Goal: Check status: Check status

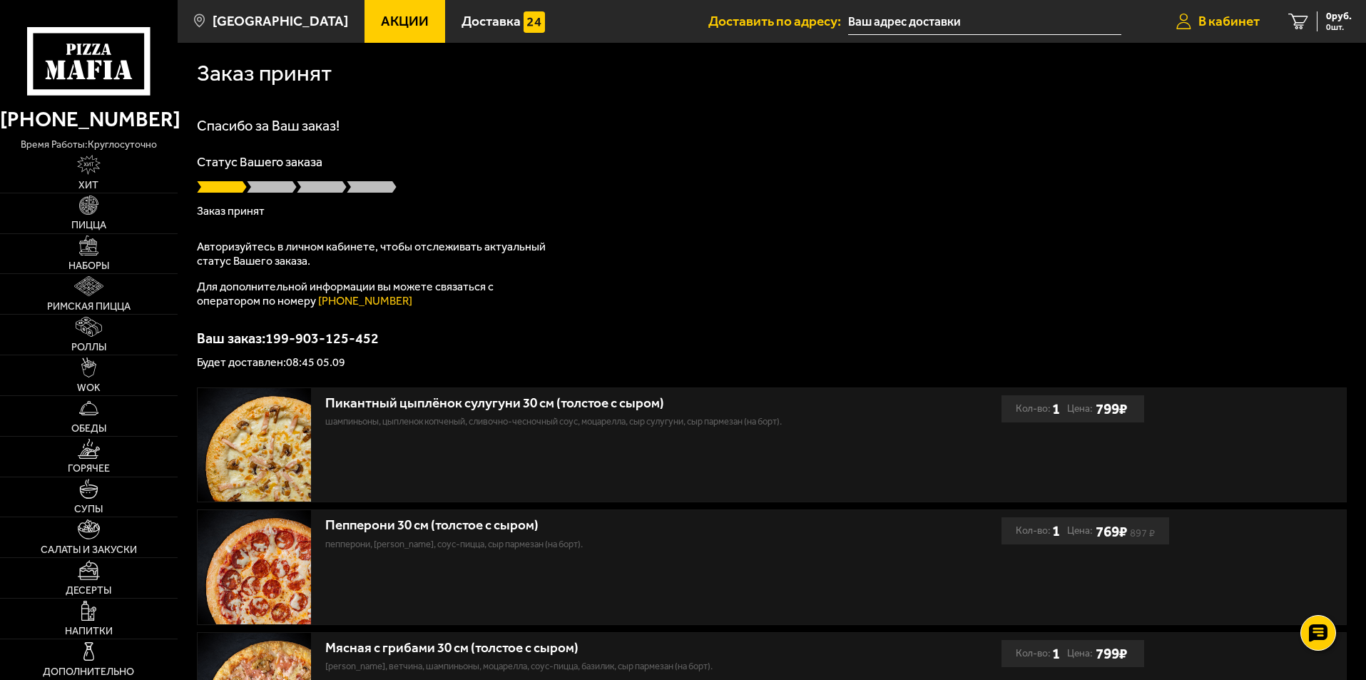
click at [1224, 11] on link "В кабинет" at bounding box center [1218, 21] width 112 height 43
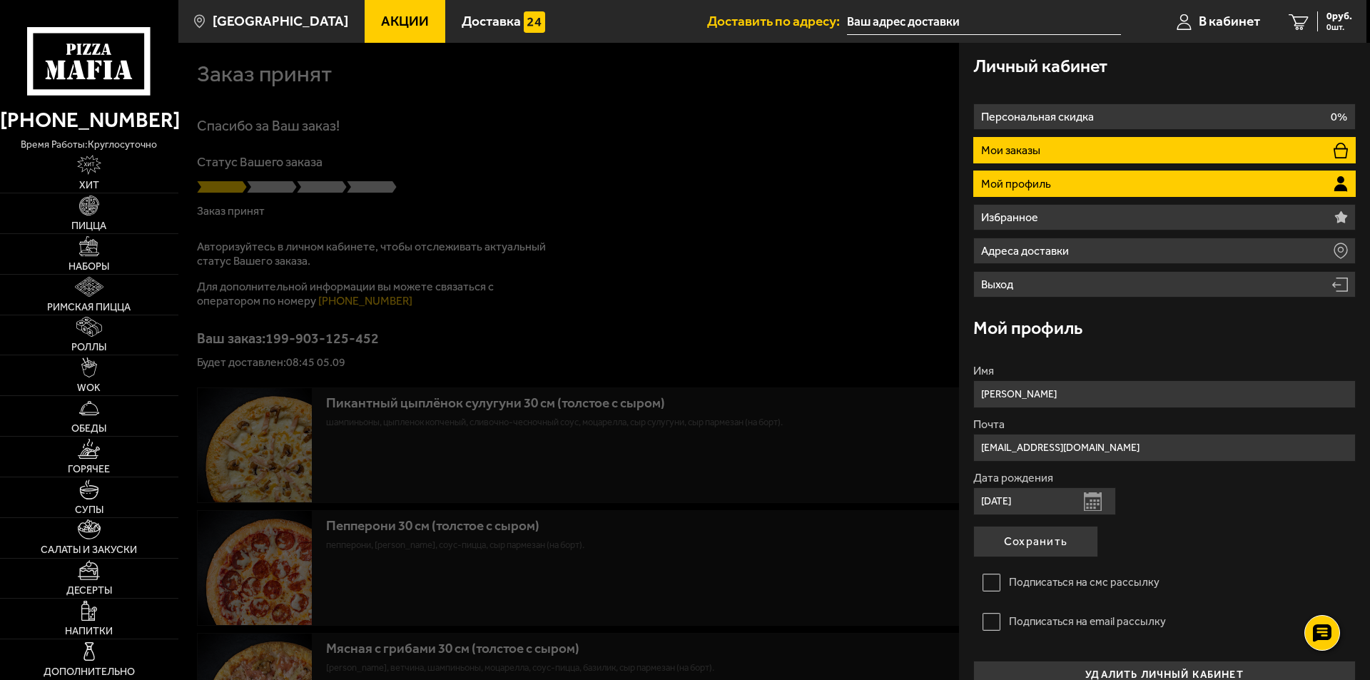
click at [1056, 143] on li "Мои заказы" at bounding box center [1164, 150] width 382 height 26
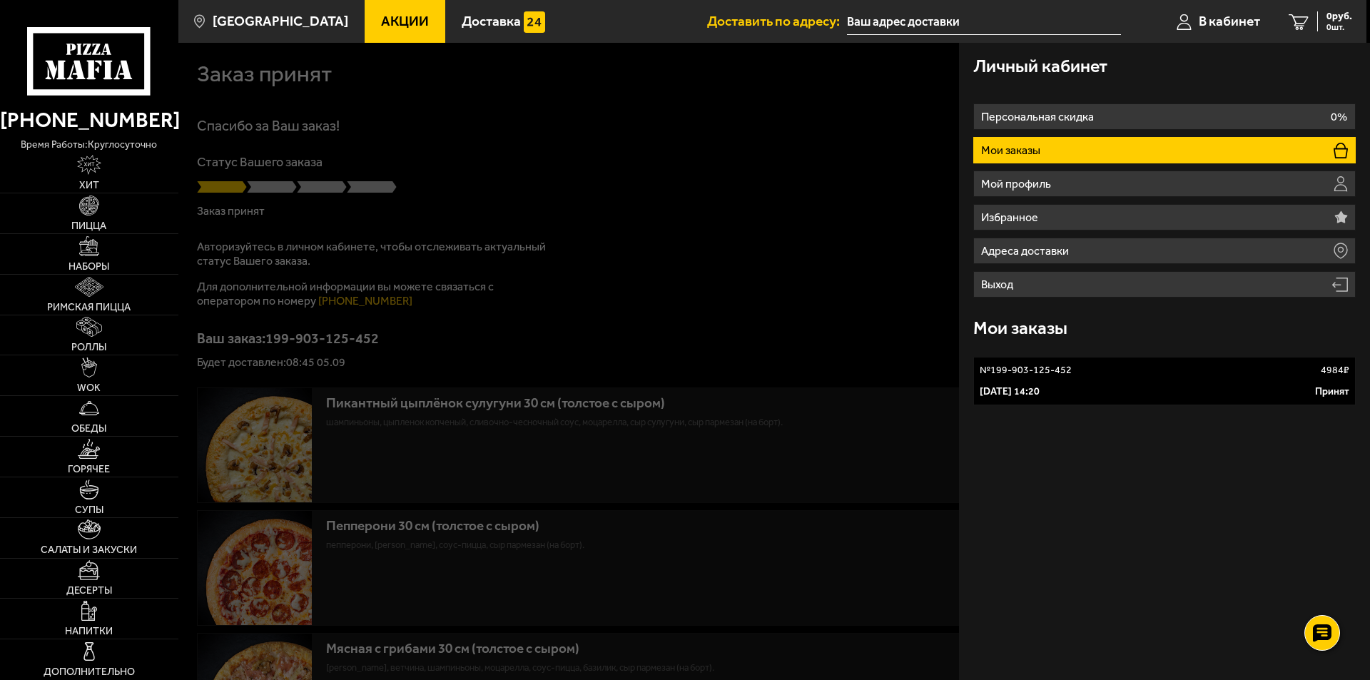
click at [1181, 386] on div "[DATE] 14:20 Принят" at bounding box center [1164, 392] width 370 height 14
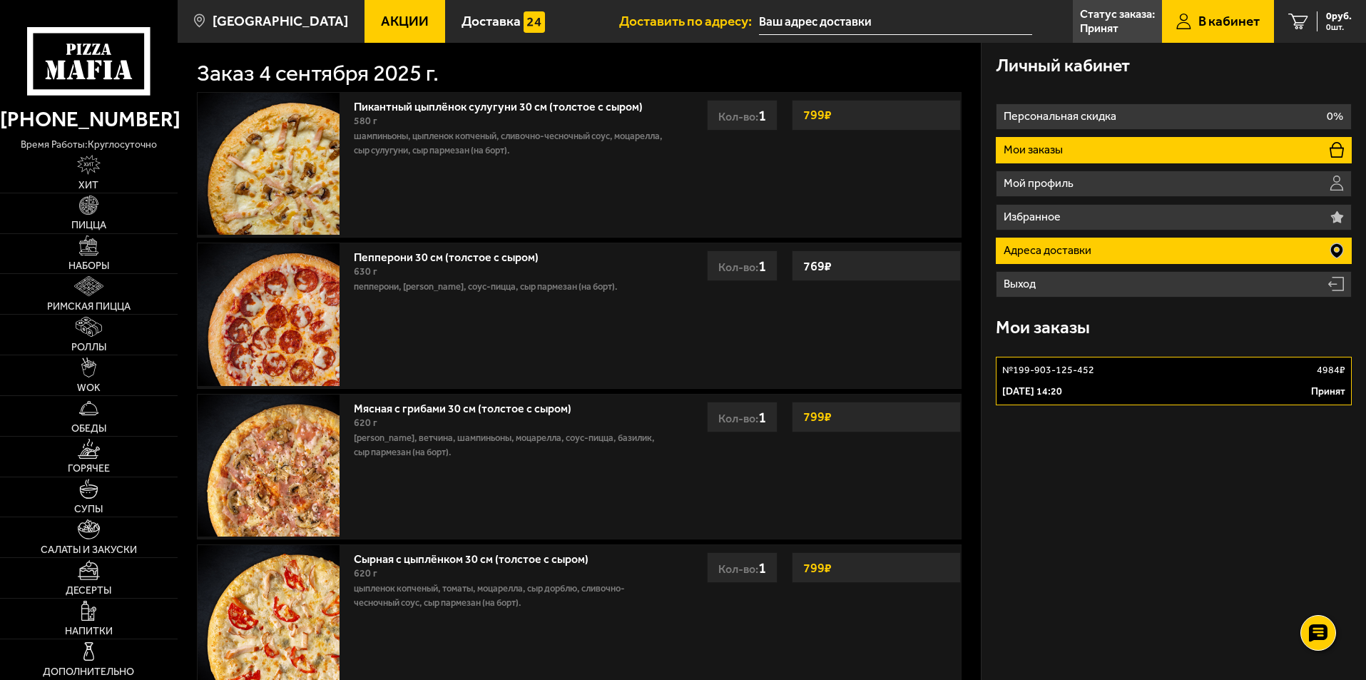
click at [1159, 246] on li "Адреса доставки" at bounding box center [1174, 251] width 356 height 26
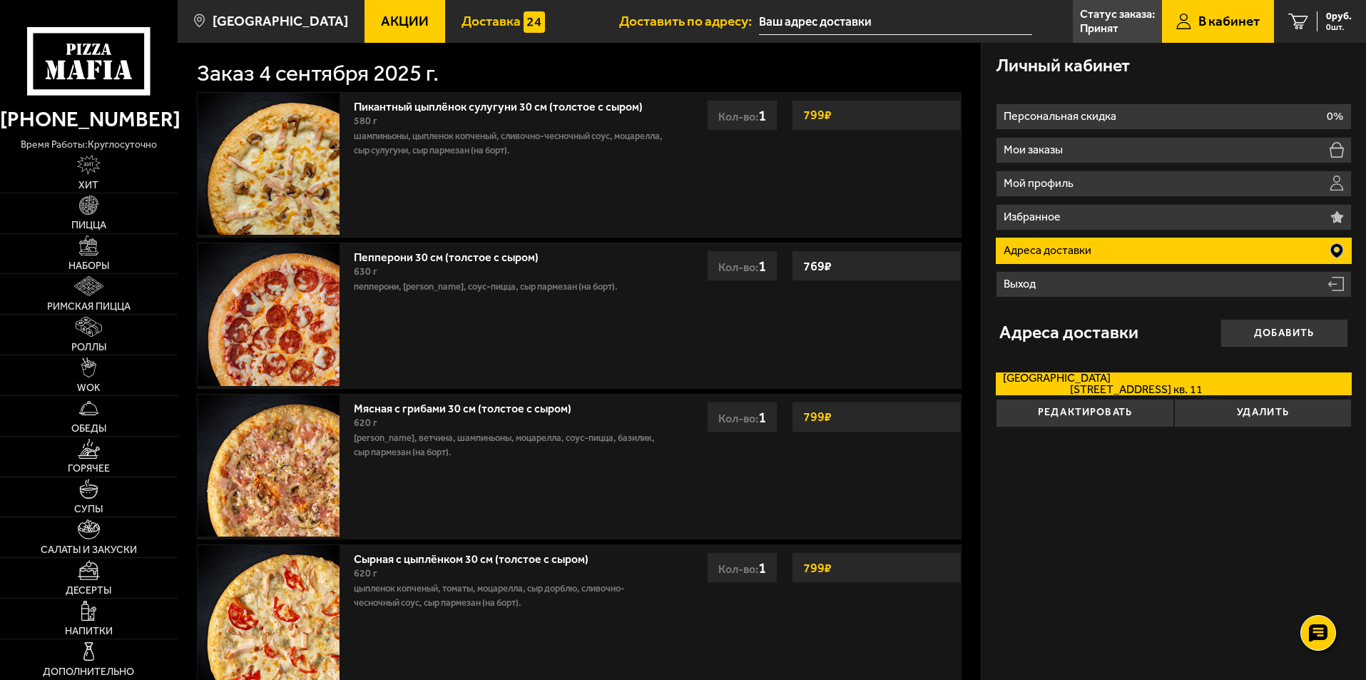
click at [462, 26] on span "Доставка" at bounding box center [491, 21] width 59 height 14
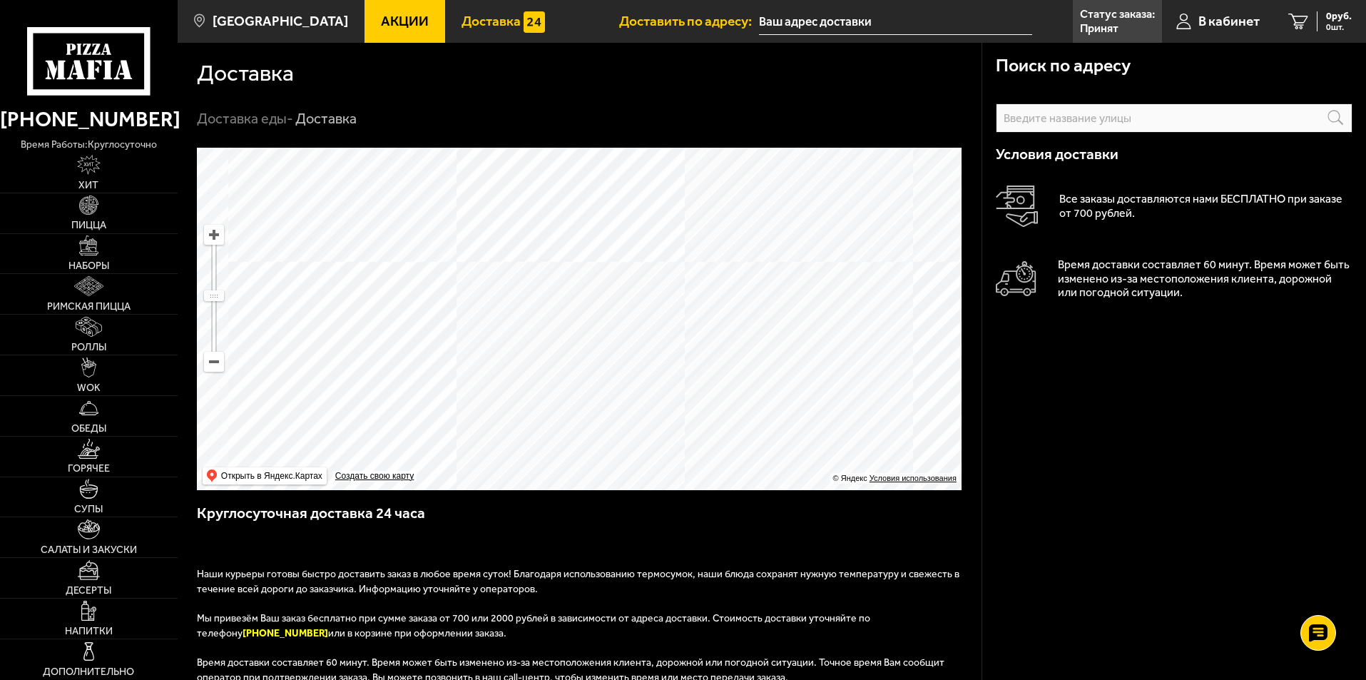
drag, startPoint x: 755, startPoint y: 362, endPoint x: 810, endPoint y: 355, distance: 55.4
click at [810, 355] on ymaps at bounding box center [579, 319] width 765 height 342
click at [91, 291] on img at bounding box center [88, 286] width 29 height 20
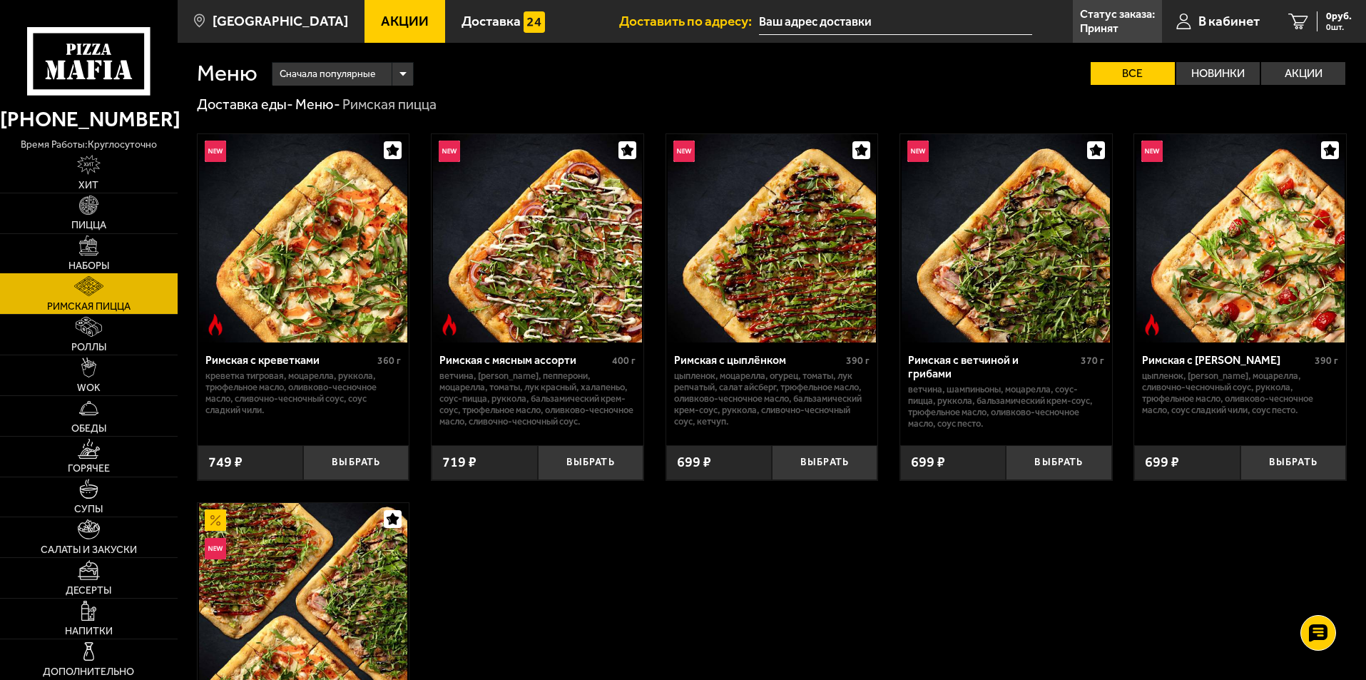
click at [100, 258] on link "Наборы" at bounding box center [89, 254] width 178 height 40
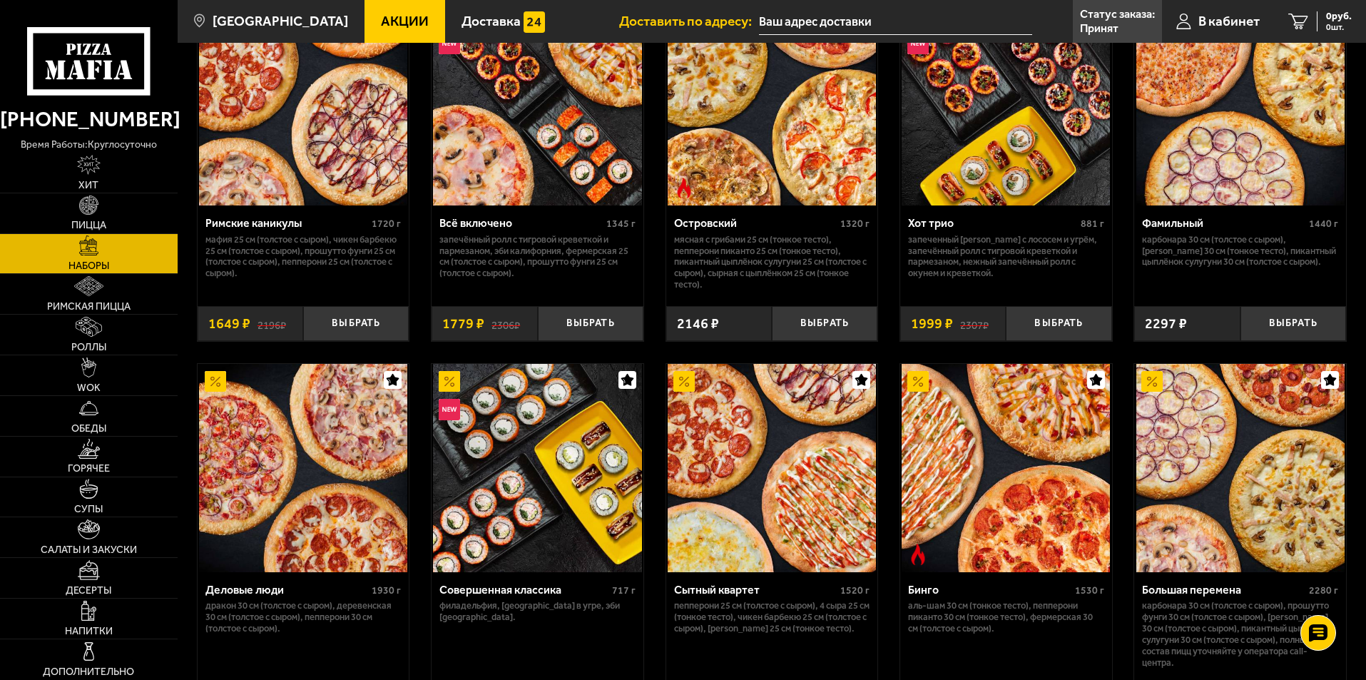
scroll to position [1355, 0]
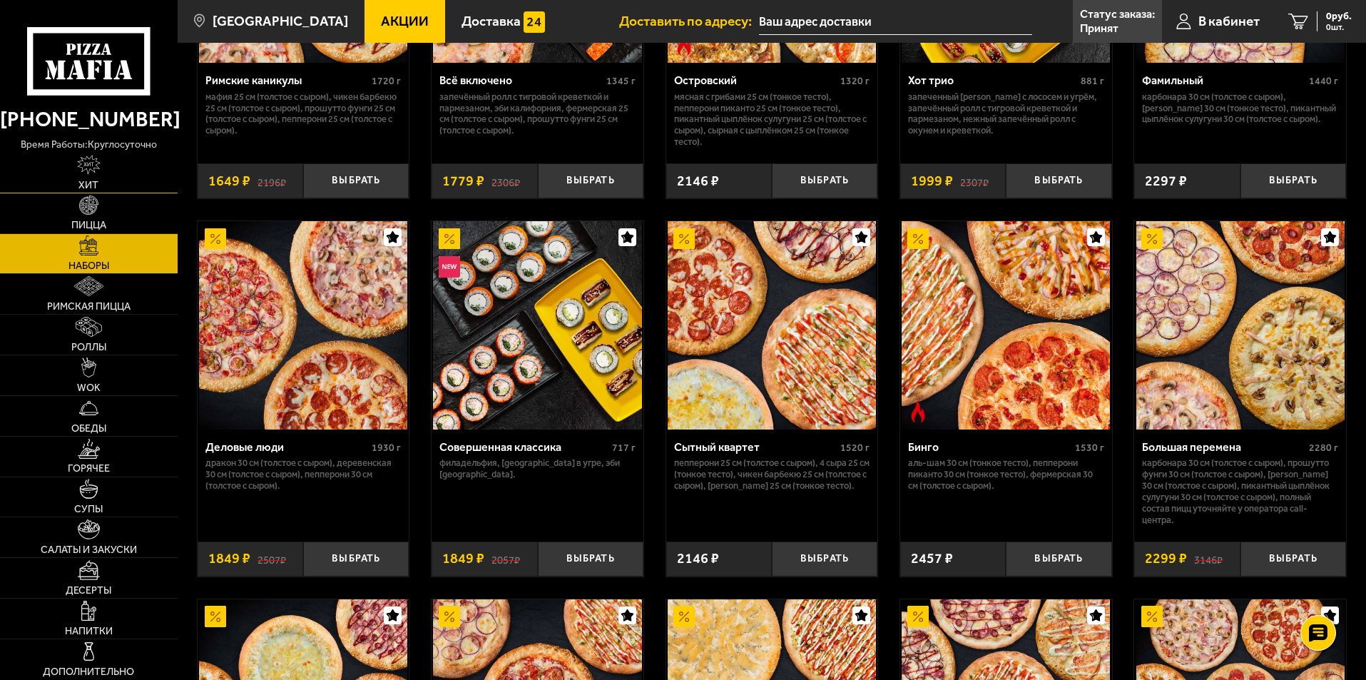
click at [80, 175] on link "Хит" at bounding box center [89, 173] width 178 height 40
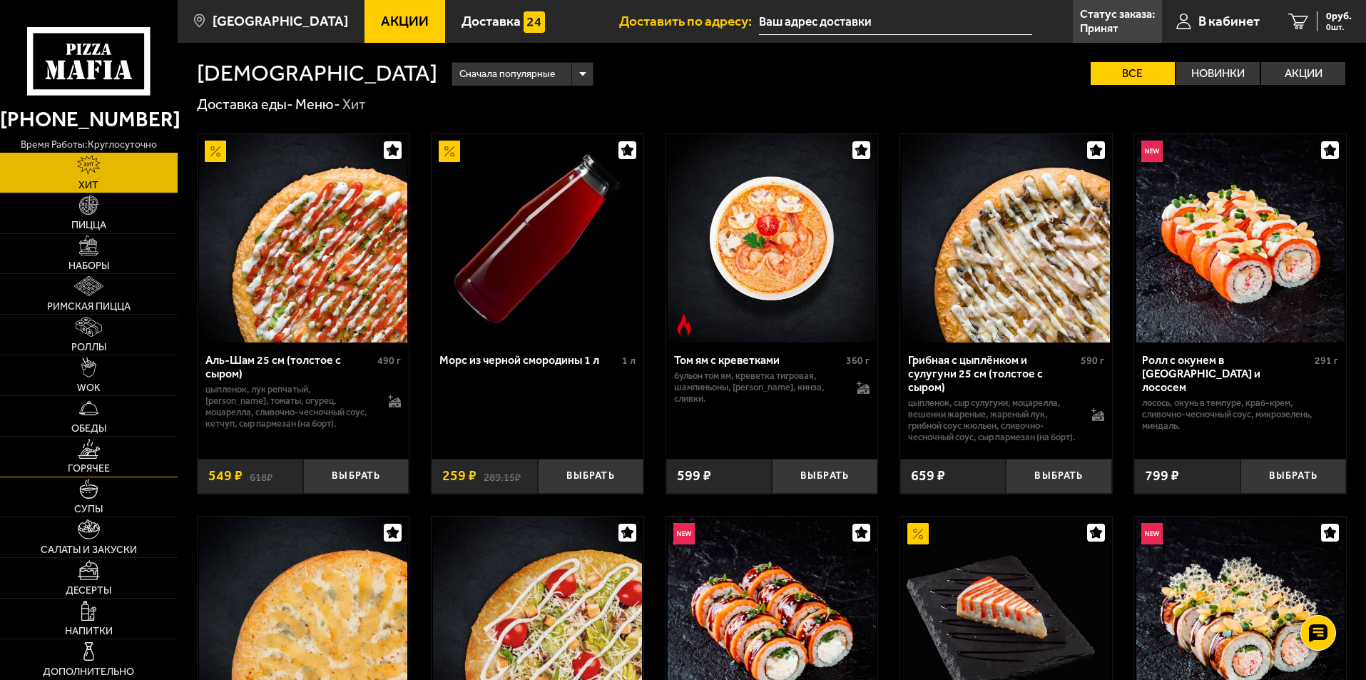
click at [100, 459] on link "Горячее" at bounding box center [89, 457] width 178 height 40
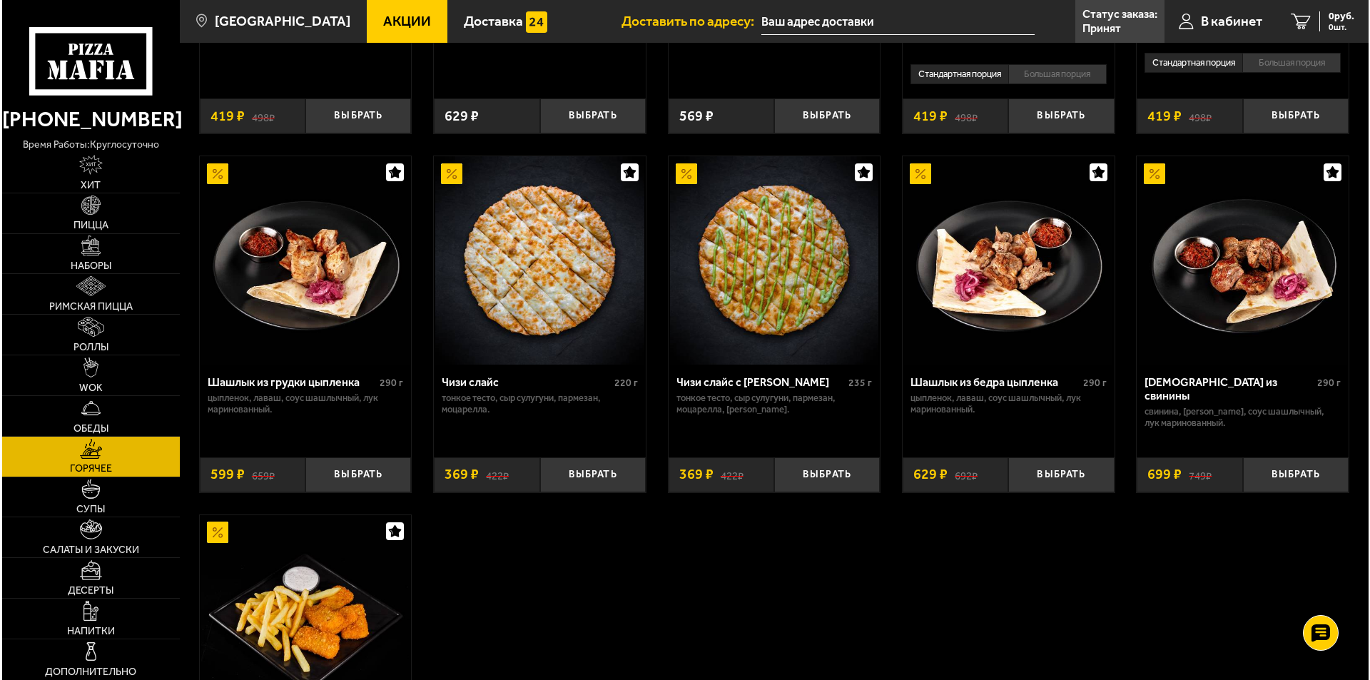
scroll to position [856, 0]
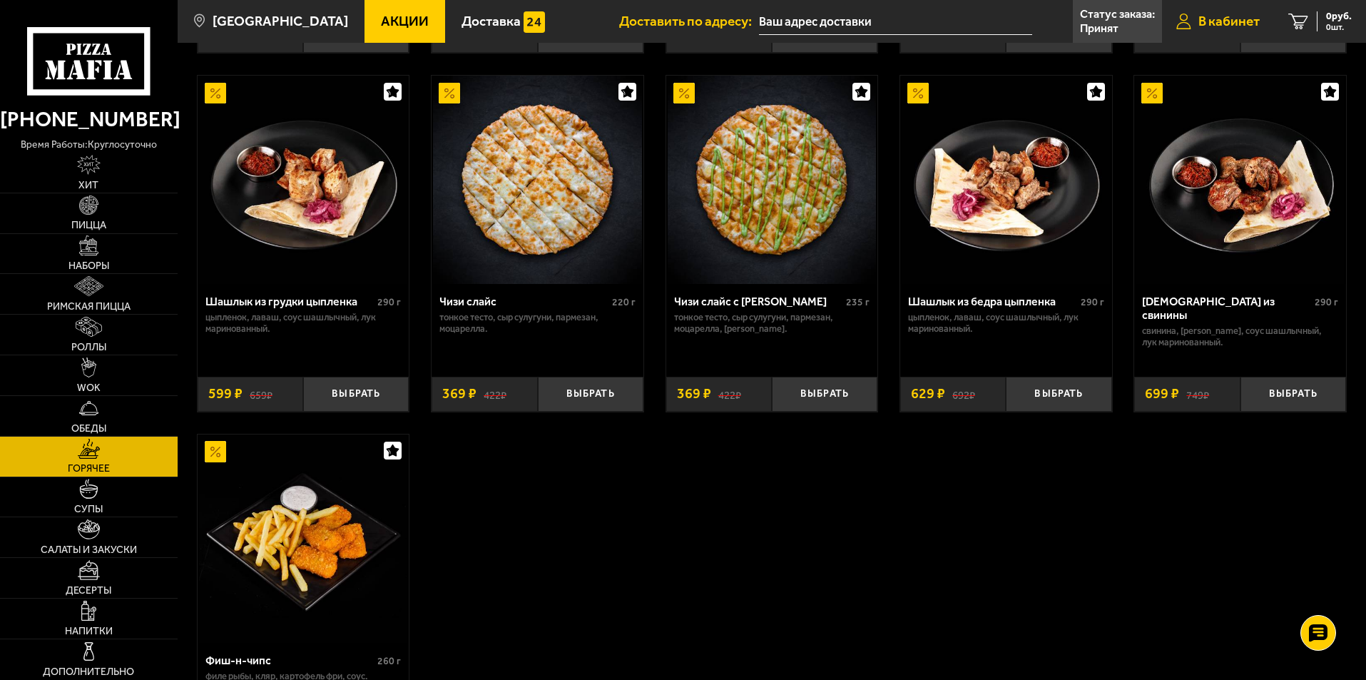
click at [1247, 21] on span "В кабинет" at bounding box center [1228, 21] width 61 height 14
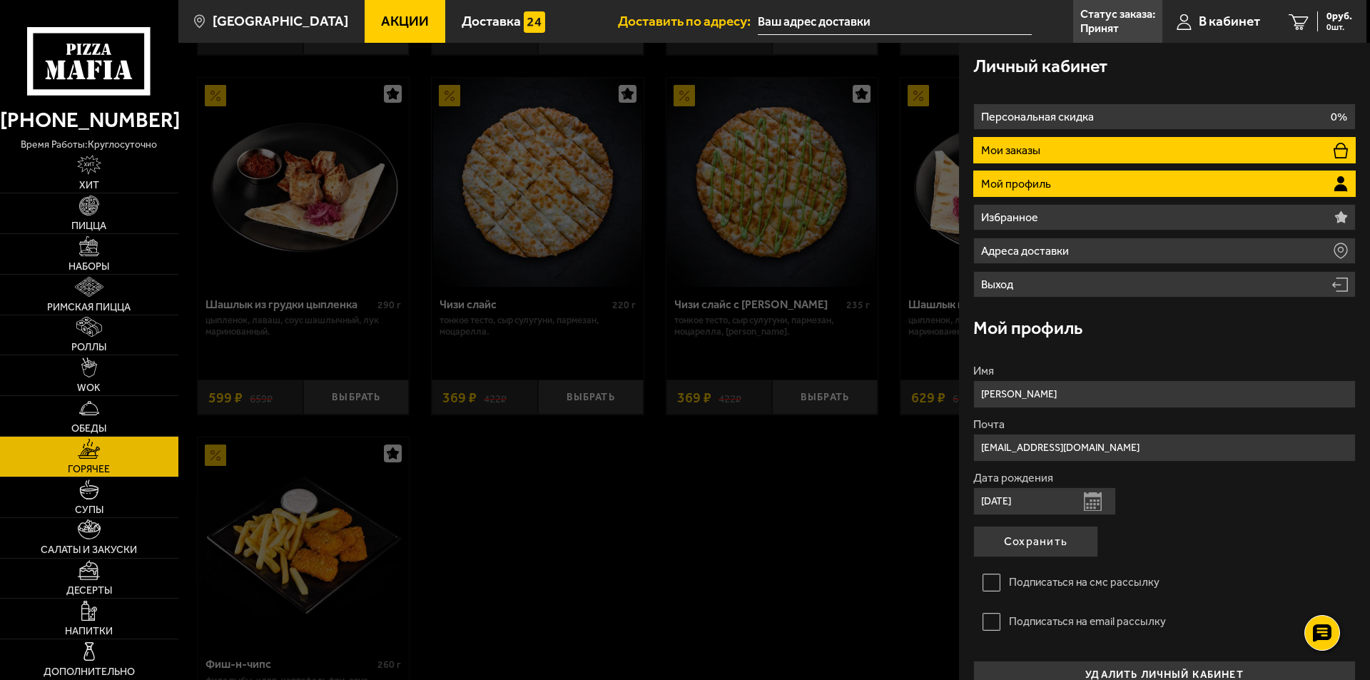
click at [1183, 157] on li "Мои заказы" at bounding box center [1164, 150] width 382 height 26
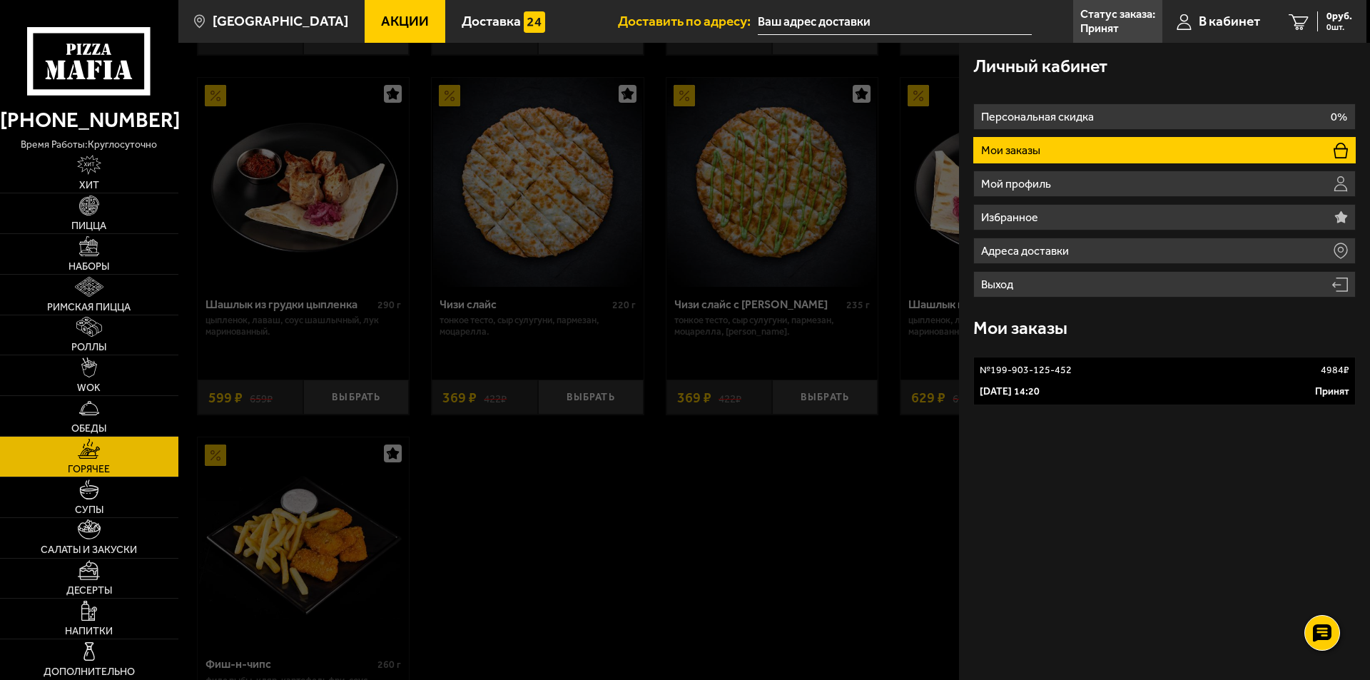
click at [1127, 373] on div "№ 199-903-125-452 4984 ₽" at bounding box center [1164, 370] width 370 height 14
